Goal: Find contact information: Find contact information

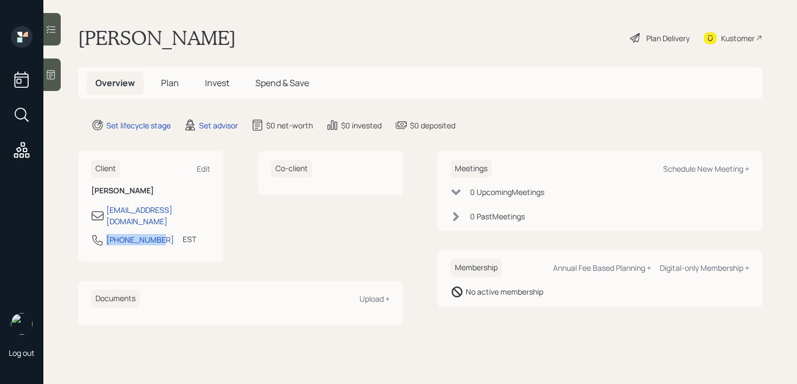
drag, startPoint x: 158, startPoint y: 232, endPoint x: 78, endPoint y: 232, distance: 80.2
click at [78, 232] on main "[PERSON_NAME] Plan Delivery Kustomer Overview Plan Invest Spend & Save Set life…" at bounding box center [420, 192] width 754 height 384
copy div "[PHONE_NUMBER]"
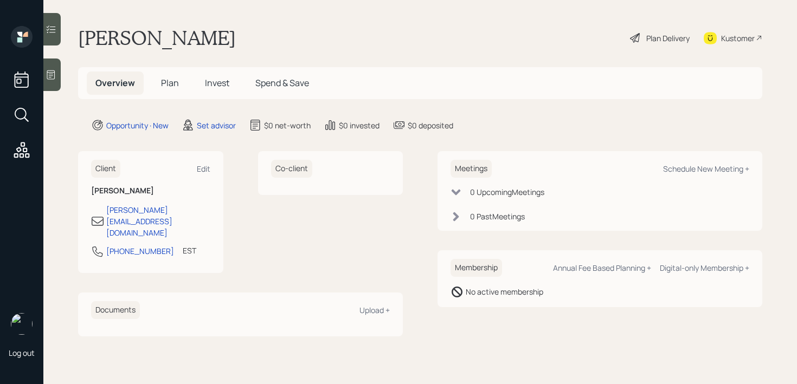
click at [54, 85] on div at bounding box center [51, 75] width 17 height 33
